Goal: Navigation & Orientation: Find specific page/section

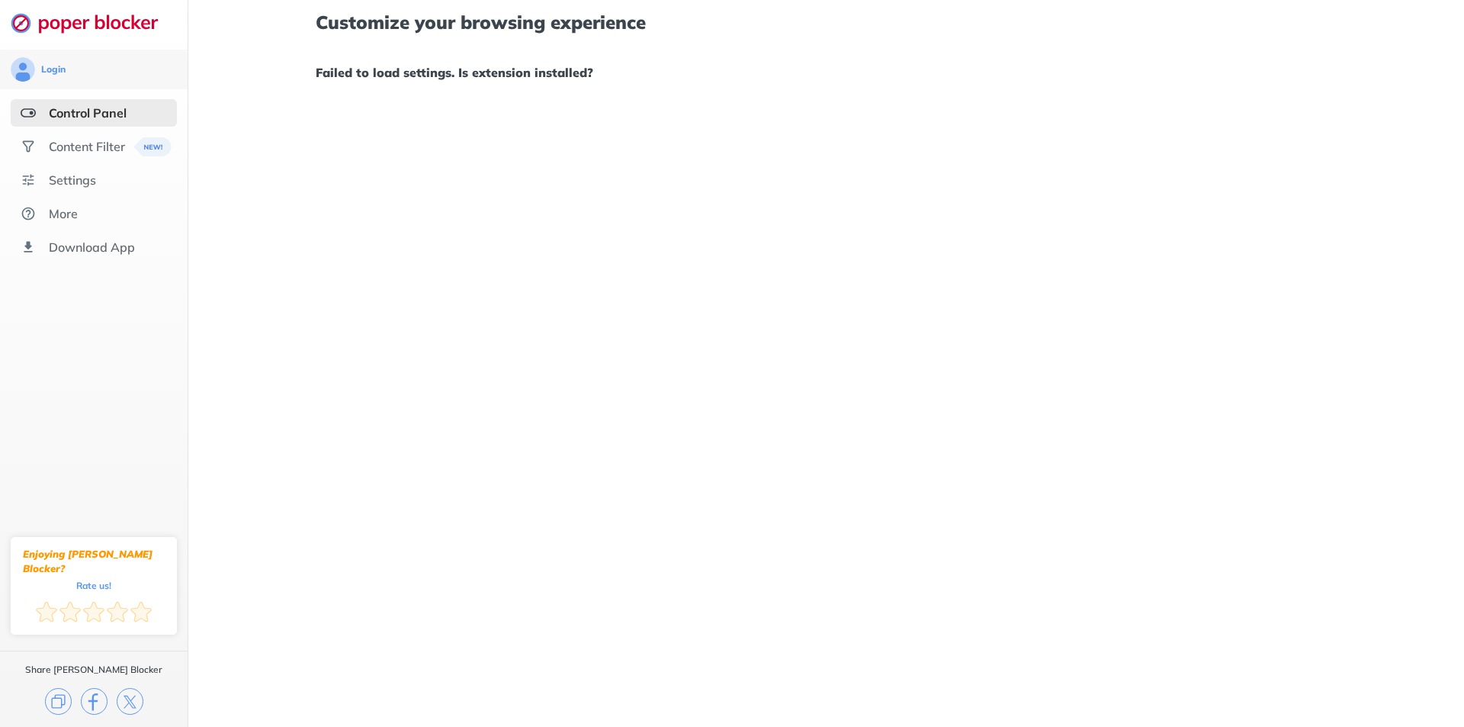
drag, startPoint x: 762, startPoint y: 125, endPoint x: 676, endPoint y: 88, distance: 93.6
click at [79, 152] on div "Content Filter" at bounding box center [87, 146] width 76 height 15
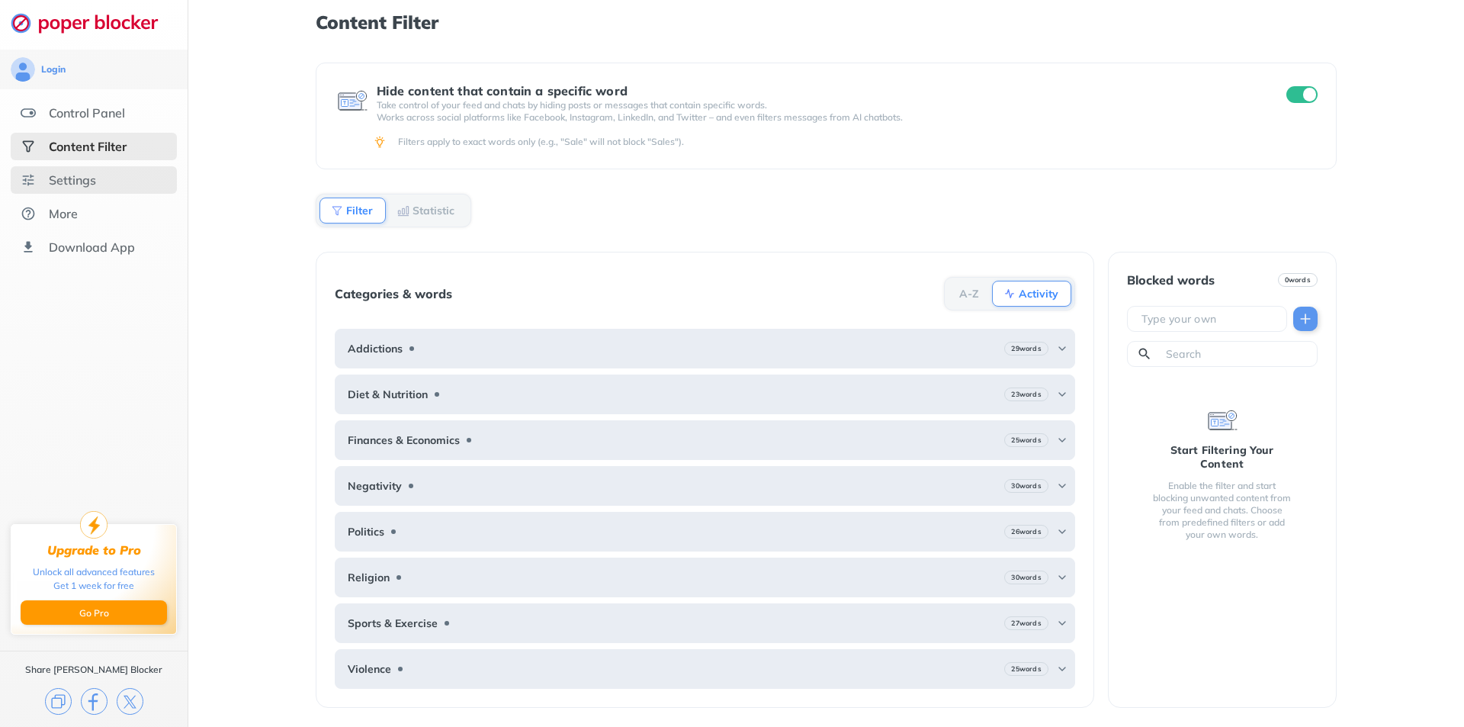
click at [111, 177] on div "Settings" at bounding box center [94, 179] width 166 height 27
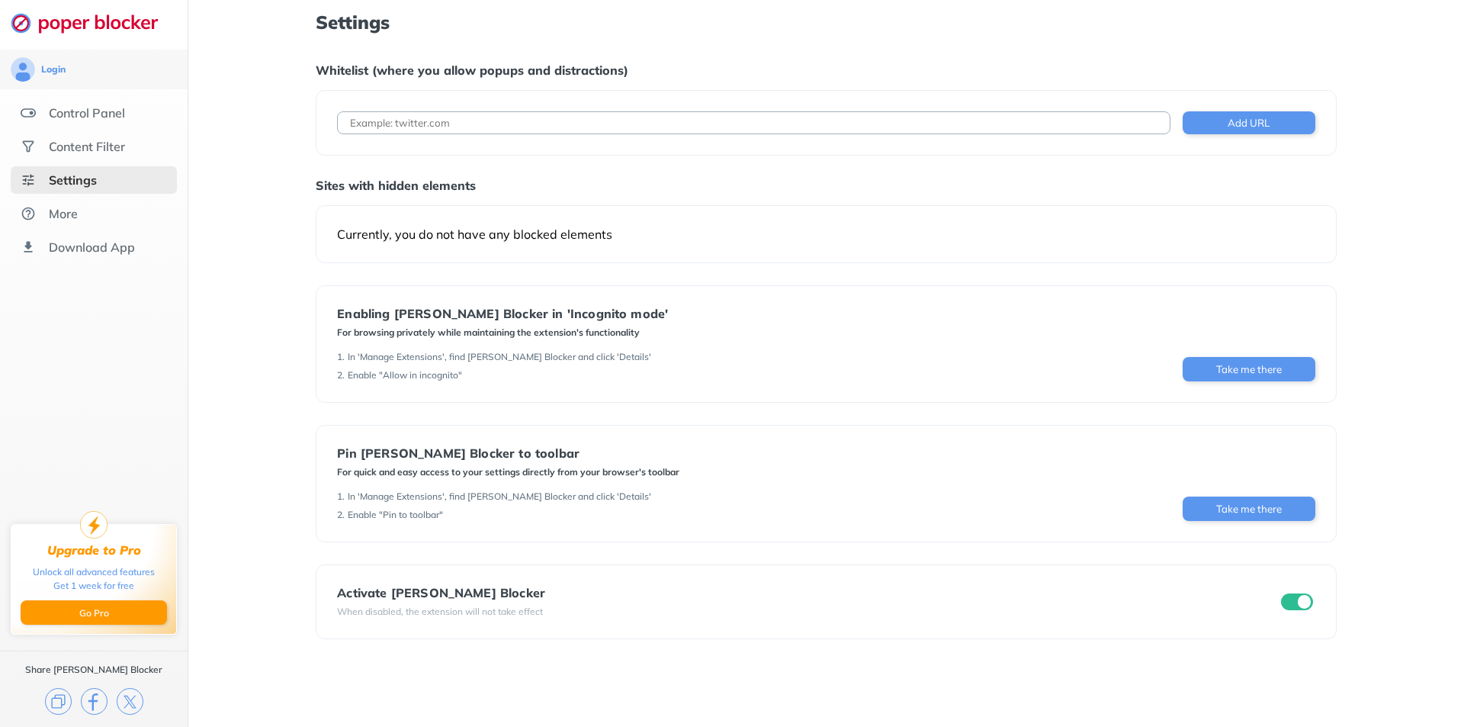
click at [68, 132] on ul "Control Panel Content Filter Settings More Download App" at bounding box center [94, 180] width 188 height 162
click at [92, 124] on div "Control Panel" at bounding box center [94, 112] width 166 height 27
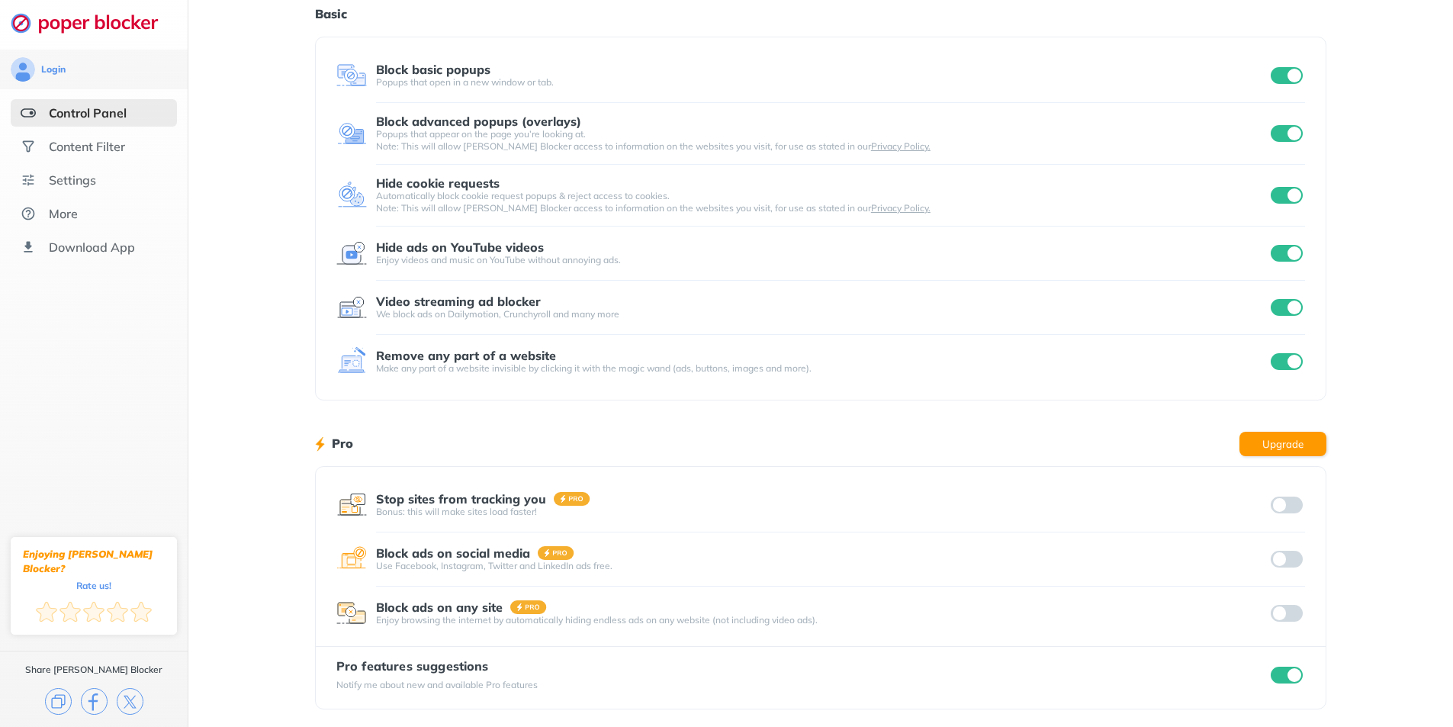
scroll to position [62, 0]
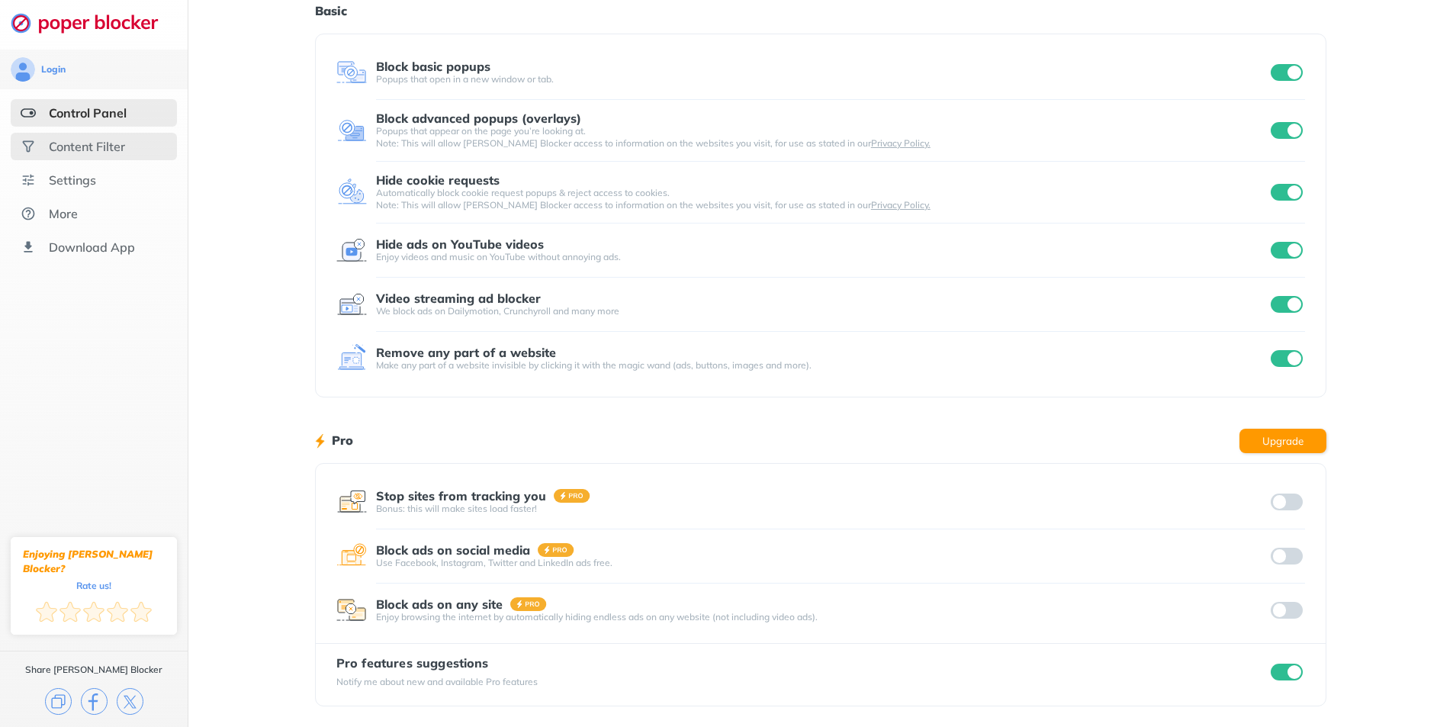
click at [79, 137] on div "Content Filter" at bounding box center [94, 146] width 166 height 27
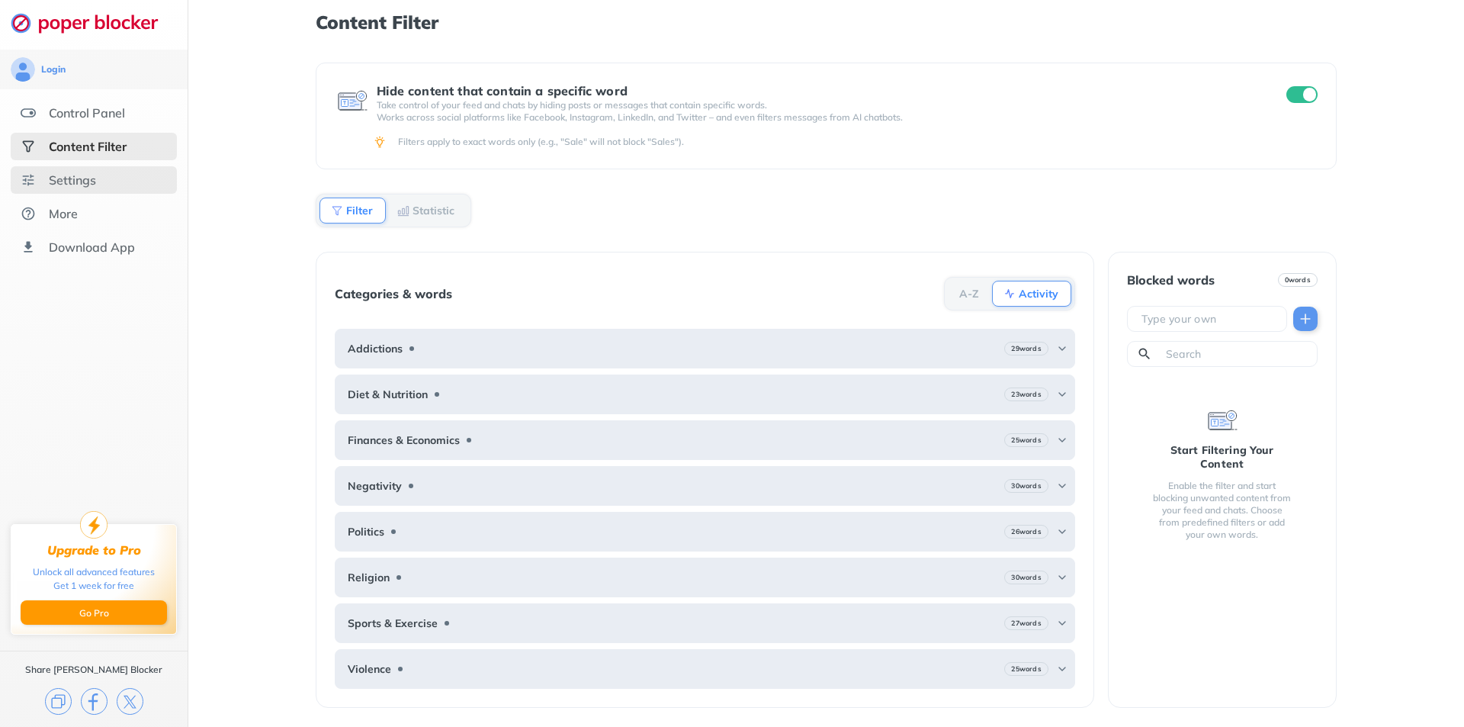
click at [139, 175] on div "Settings" at bounding box center [94, 179] width 166 height 27
